Goal: Task Accomplishment & Management: Use online tool/utility

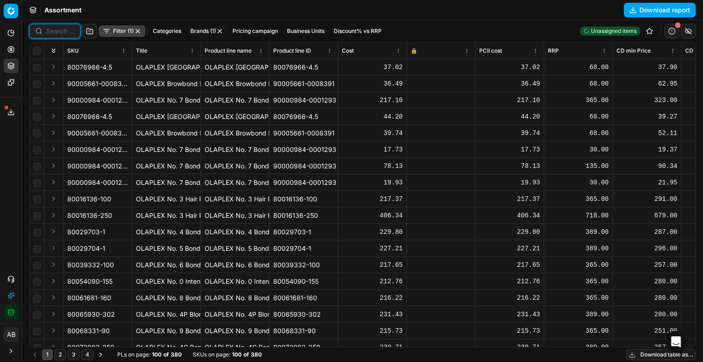
click at [60, 32] on input at bounding box center [60, 31] width 28 height 9
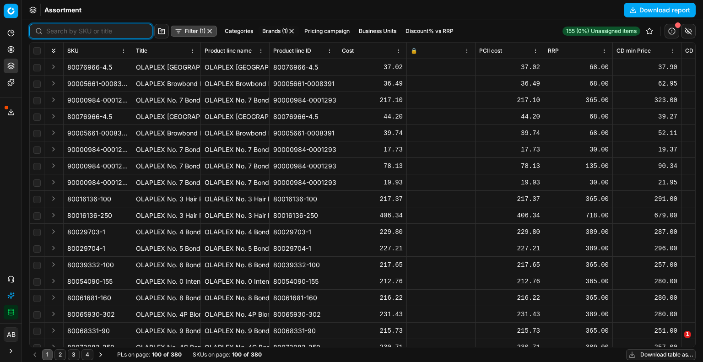
paste input "90017400-0027276"
type input "90017400-0027276"
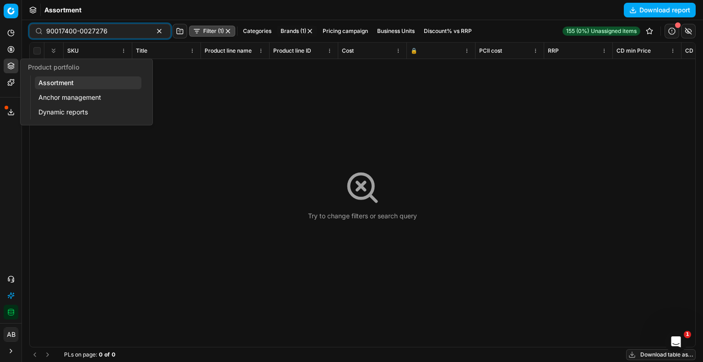
click at [45, 80] on link "Assortment" at bounding box center [88, 82] width 107 height 13
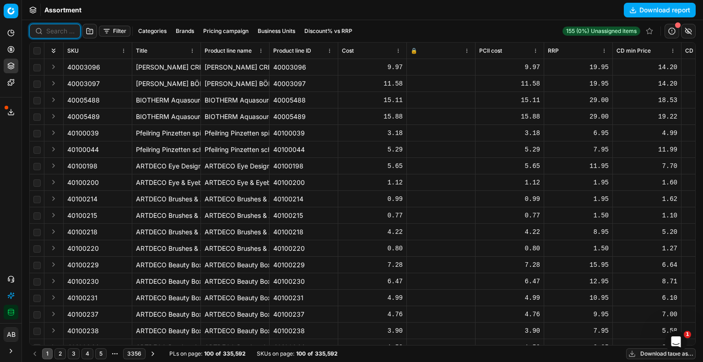
click at [70, 34] on input at bounding box center [60, 31] width 28 height 9
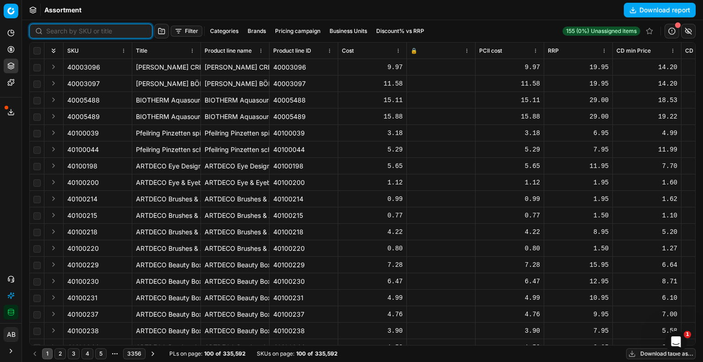
paste input "90017400-0027276"
type input "90017400-0027276"
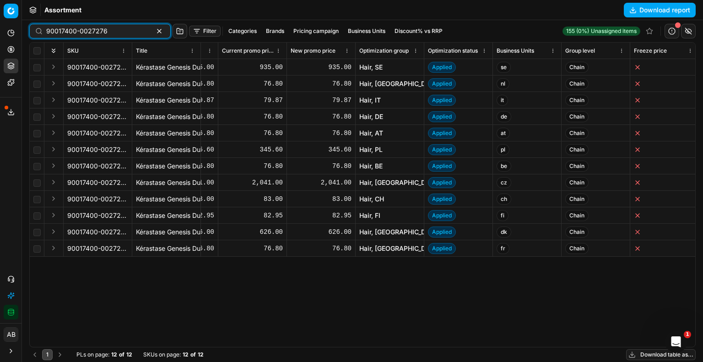
scroll to position [0, 1014]
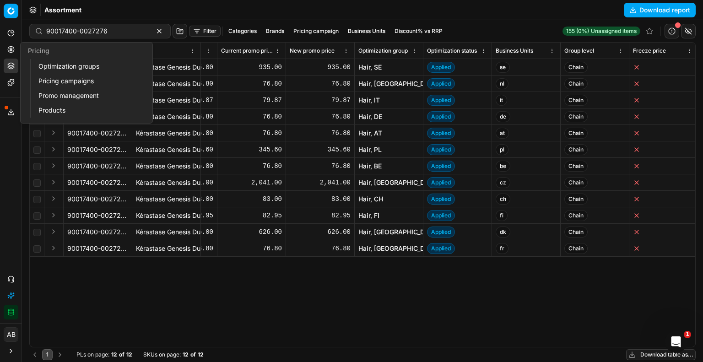
click at [49, 65] on link "Optimization groups" at bounding box center [88, 66] width 107 height 13
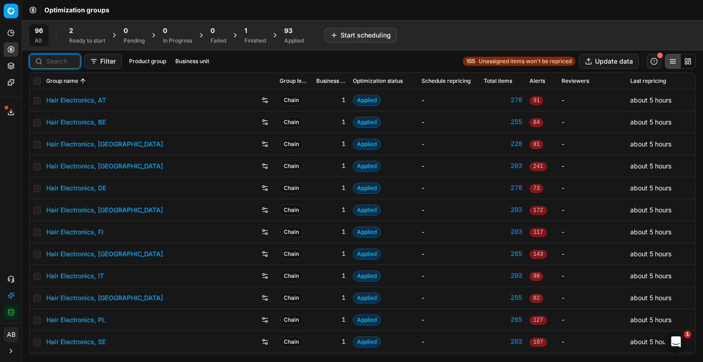
click at [65, 60] on input at bounding box center [60, 61] width 28 height 9
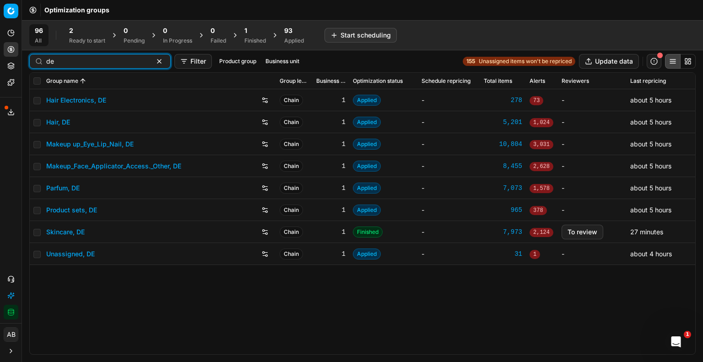
type input "de"
click at [64, 122] on link "Hair, DE" at bounding box center [58, 122] width 24 height 9
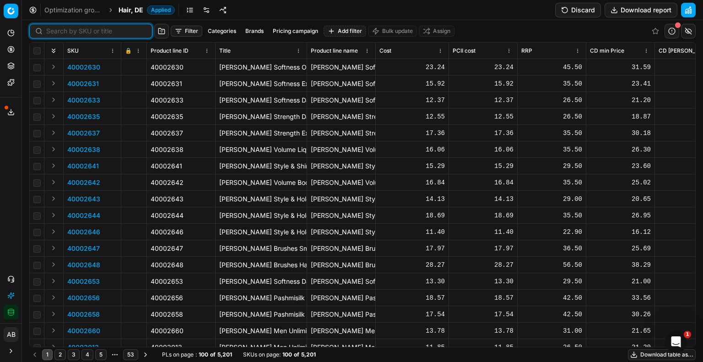
click at [60, 29] on input at bounding box center [96, 31] width 100 height 9
click at [60, 28] on input at bounding box center [96, 31] width 100 height 9
paste input "90017400-0027276"
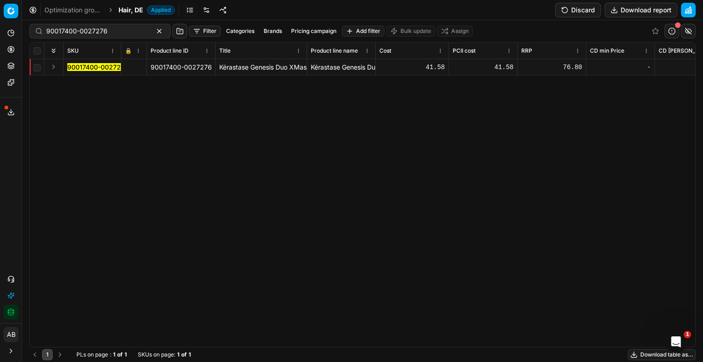
click at [97, 69] on mark "90017400-0027276" at bounding box center [97, 67] width 61 height 8
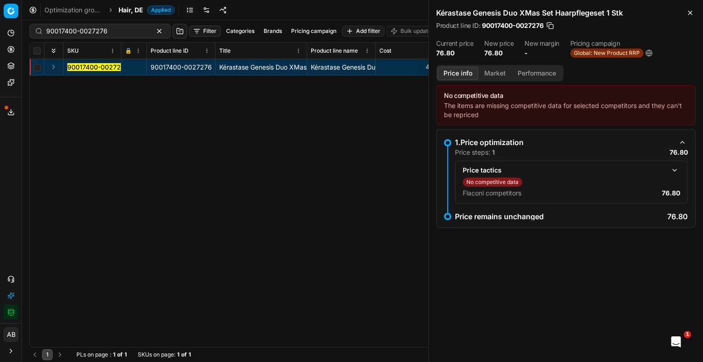
click at [674, 173] on button "button" at bounding box center [675, 170] width 11 height 11
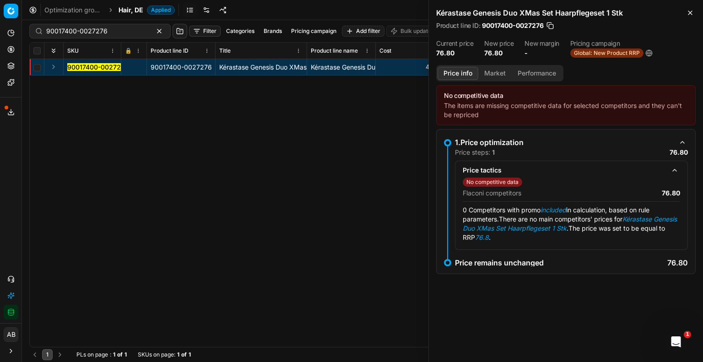
click at [375, 164] on div "90017400-0027276 90017400-0027276 Kérastase Genesis Duo XMas Set Haarpflegeset …" at bounding box center [363, 203] width 666 height 288
click at [689, 16] on icon "button" at bounding box center [690, 12] width 7 height 7
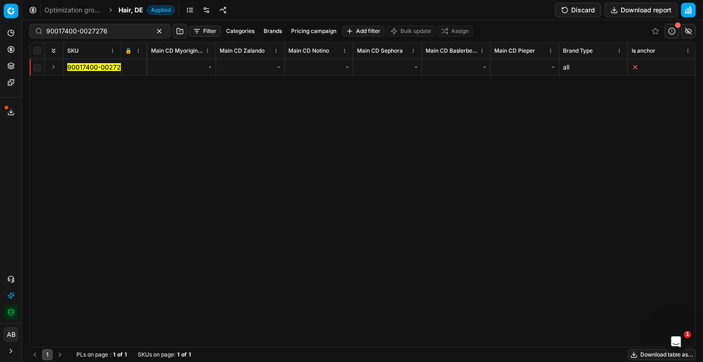
scroll to position [0, 3696]
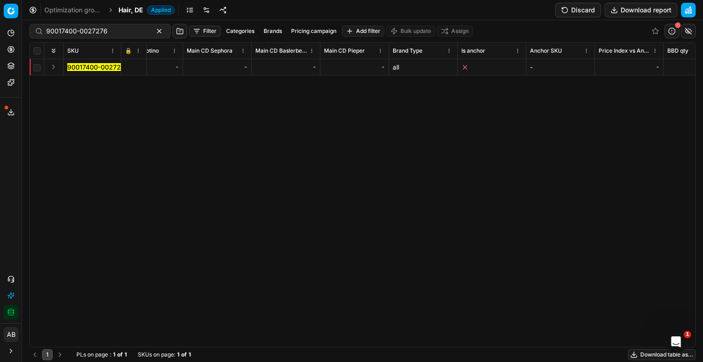
click at [105, 69] on mark "90017400-0027276" at bounding box center [97, 67] width 61 height 8
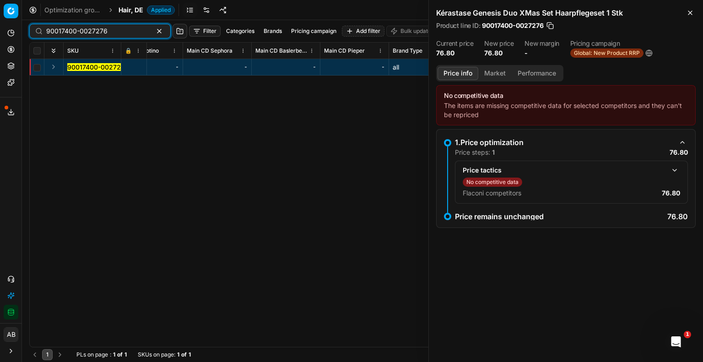
click at [111, 30] on input "90017400-0027276" at bounding box center [96, 31] width 100 height 9
paste input "3189-0020888"
type input "90013189-0020888"
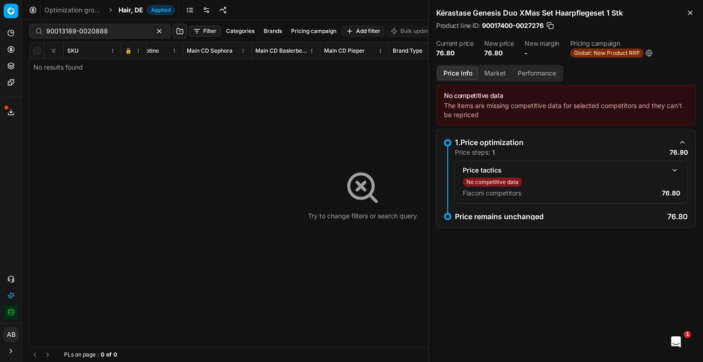
click at [131, 13] on span "Hair, DE" at bounding box center [131, 9] width 25 height 9
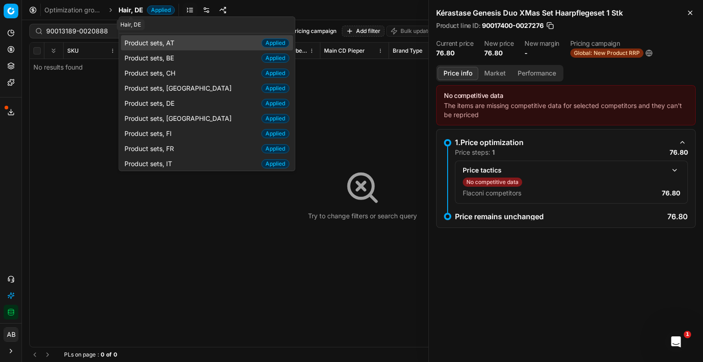
scroll to position [346, 0]
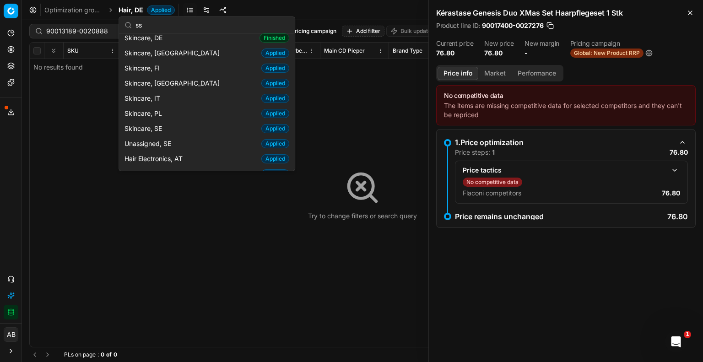
click at [172, 23] on input "ss" at bounding box center [213, 25] width 154 height 18
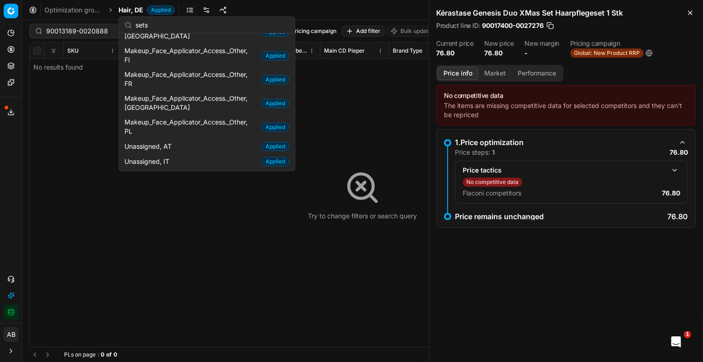
scroll to position [72, 0]
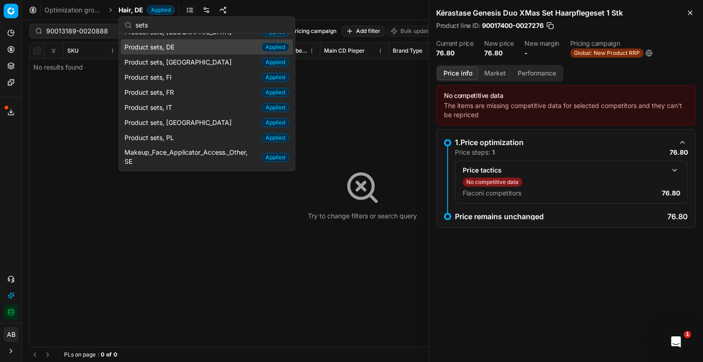
type input "sets"
click at [157, 48] on span "Product sets, DE" at bounding box center [152, 47] width 54 height 9
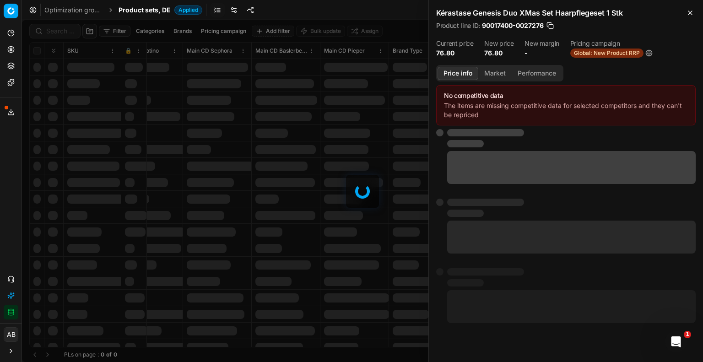
click at [69, 30] on div at bounding box center [362, 191] width 681 height 342
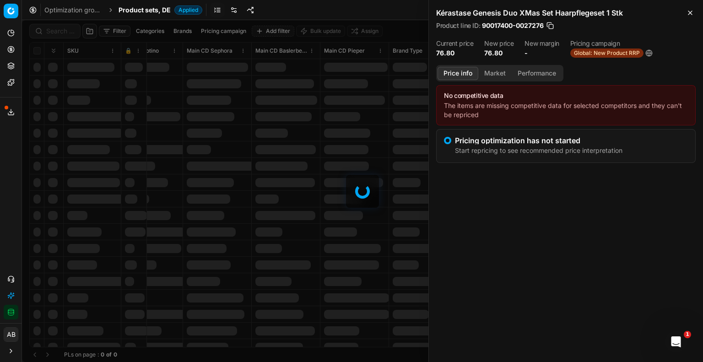
click at [62, 33] on div at bounding box center [362, 191] width 681 height 342
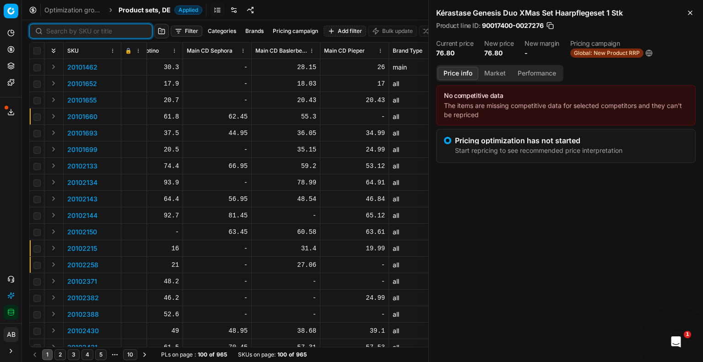
click at [57, 31] on input at bounding box center [96, 31] width 100 height 9
paste input "90013189-0020888"
type input "90013189-0020888"
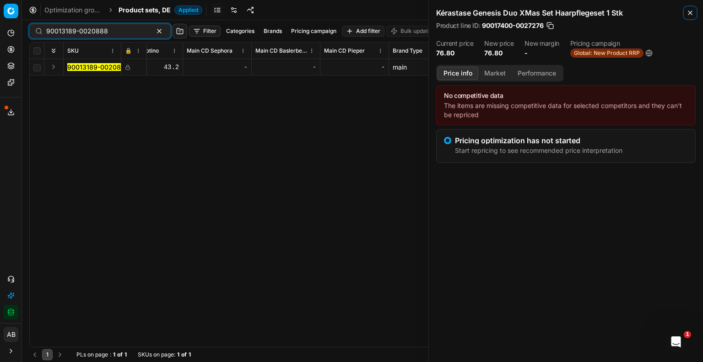
click at [691, 11] on icon "button" at bounding box center [690, 12] width 7 height 7
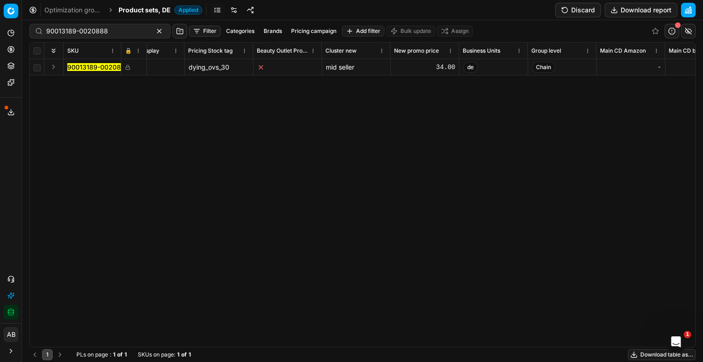
scroll to position [0, 5276]
click at [431, 65] on div "34.00" at bounding box center [424, 67] width 61 height 9
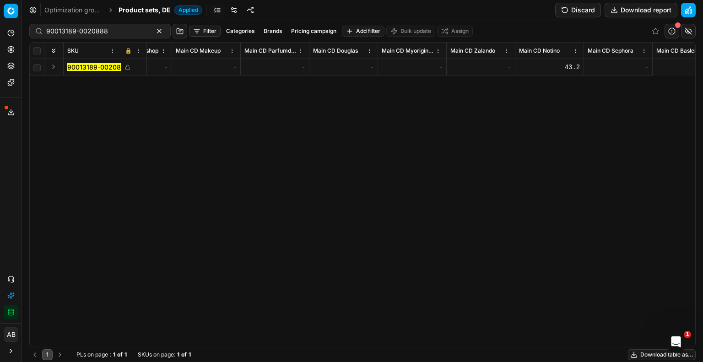
scroll to position [0, 3136]
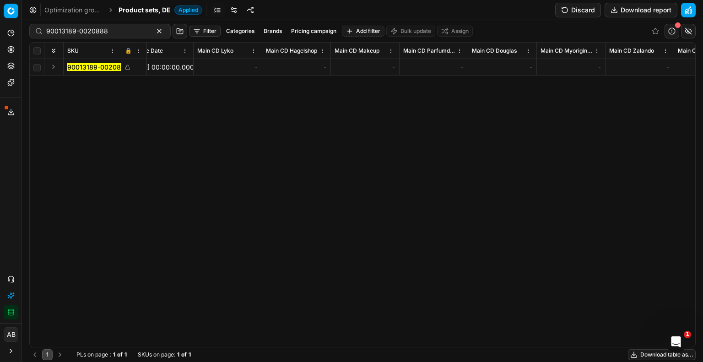
click at [582, 15] on button "Discard" at bounding box center [579, 10] width 46 height 15
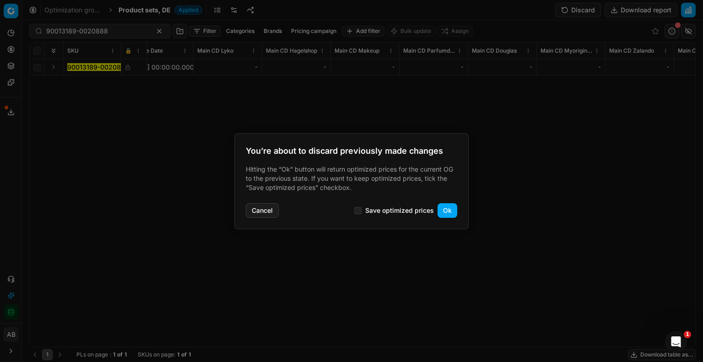
click at [446, 212] on button "Ok" at bounding box center [448, 210] width 20 height 15
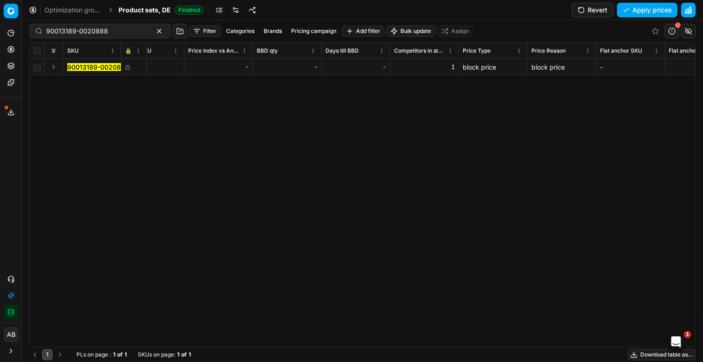
scroll to position [0, 851]
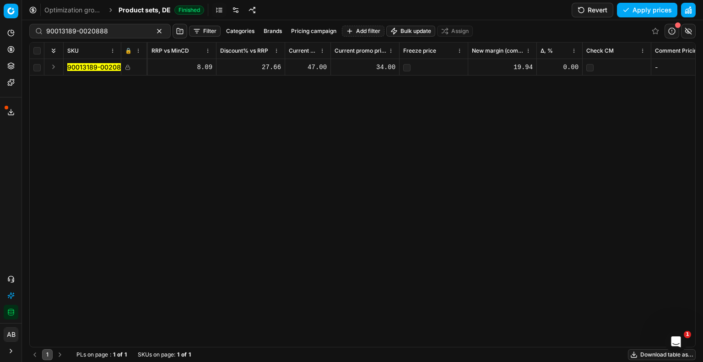
click at [391, 63] on div "34.00" at bounding box center [365, 67] width 61 height 9
type input "30"
click at [391, 90] on div "SKU 🔒 Product line ID Title Product line name Cost PCII cost RRP CD min Price C…" at bounding box center [363, 195] width 666 height 305
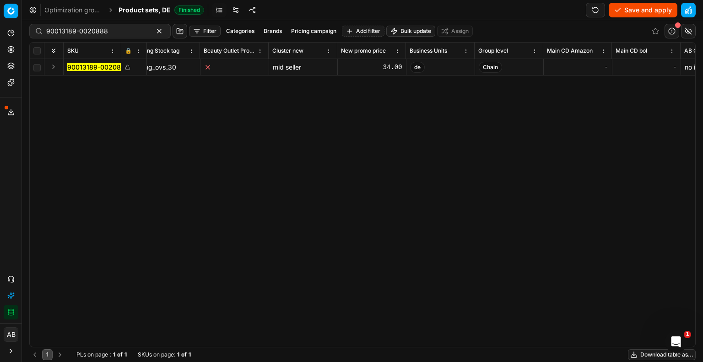
click at [382, 71] on div "34.00" at bounding box center [372, 67] width 61 height 16
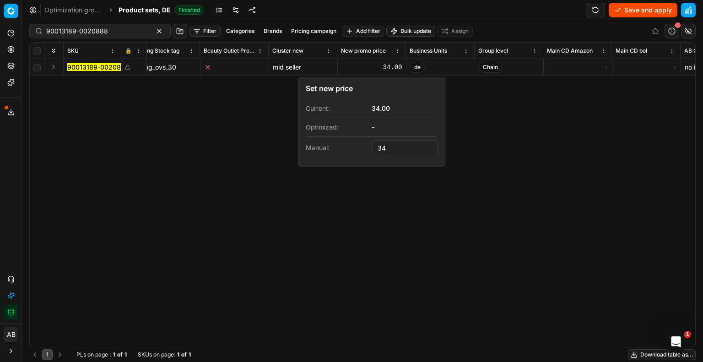
type input "3"
type input "30.00"
click at [473, 157] on div "SKU 🔒 Product line ID Title Product line name Cost PCII cost RRP CD min Price C…" at bounding box center [363, 195] width 666 height 305
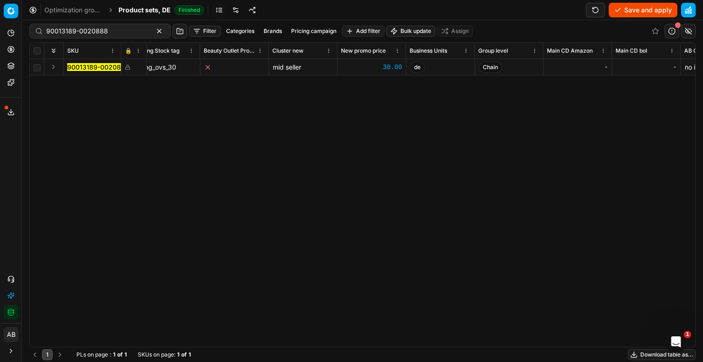
click at [634, 11] on button "Save and apply" at bounding box center [643, 10] width 69 height 15
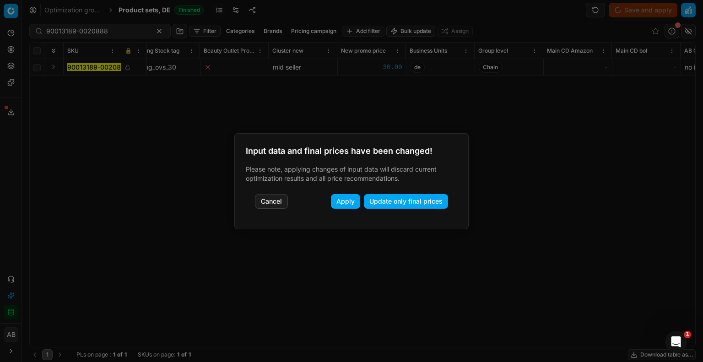
click at [405, 211] on div "Cancel Apply Update only final prices" at bounding box center [352, 204] width 212 height 27
drag, startPoint x: 410, startPoint y: 203, endPoint x: 384, endPoint y: 200, distance: 26.8
click at [384, 200] on button "Update only final prices" at bounding box center [406, 201] width 84 height 15
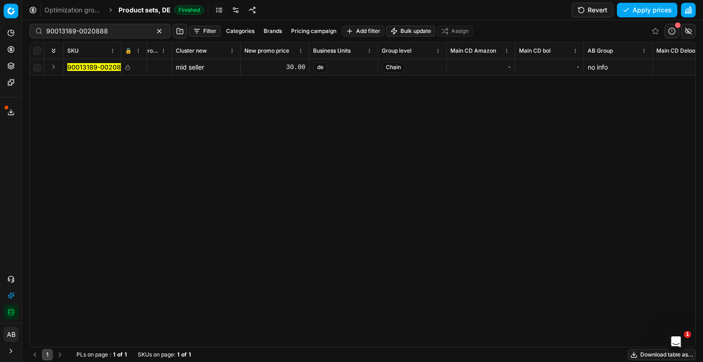
scroll to position [0, 5424]
click at [663, 8] on button "Apply prices" at bounding box center [647, 10] width 60 height 15
